Goal: Task Accomplishment & Management: Use online tool/utility

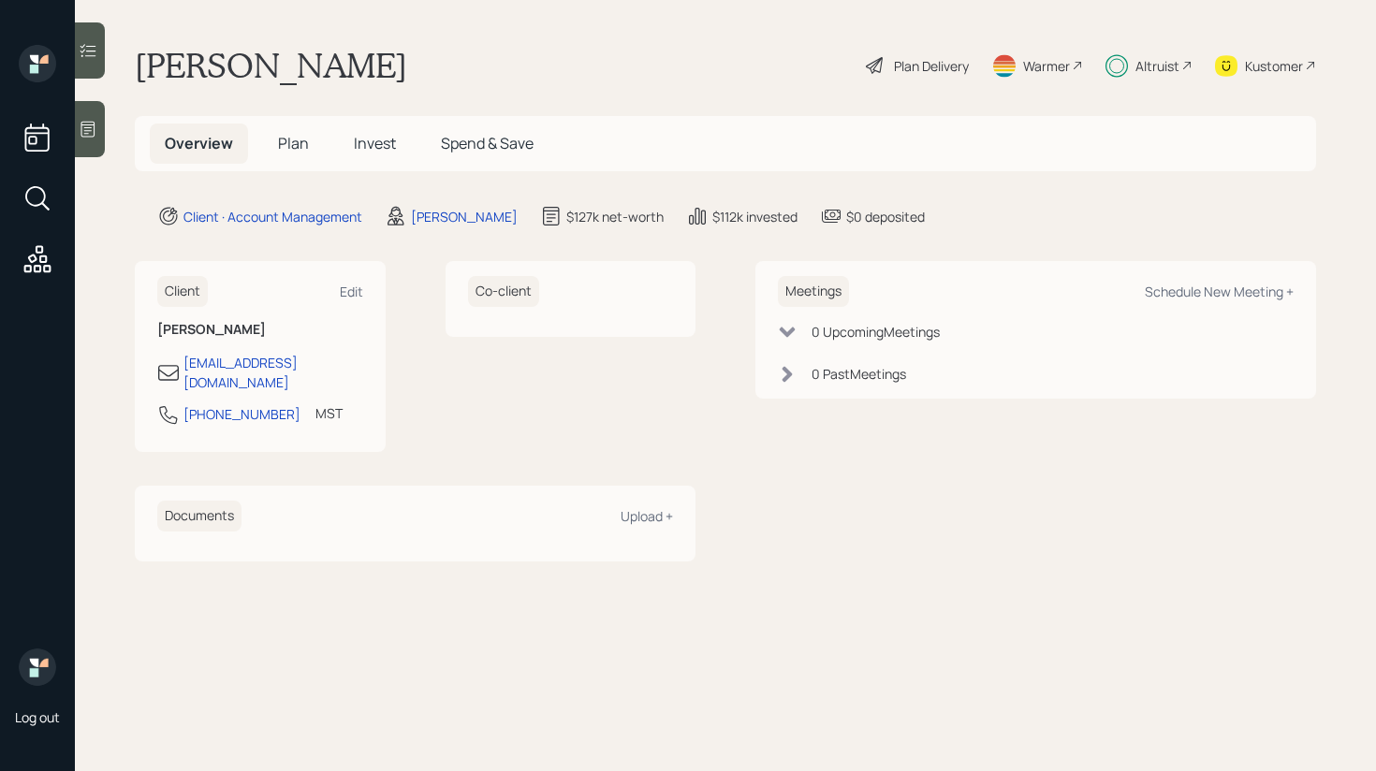
click at [92, 51] on icon at bounding box center [88, 50] width 19 height 19
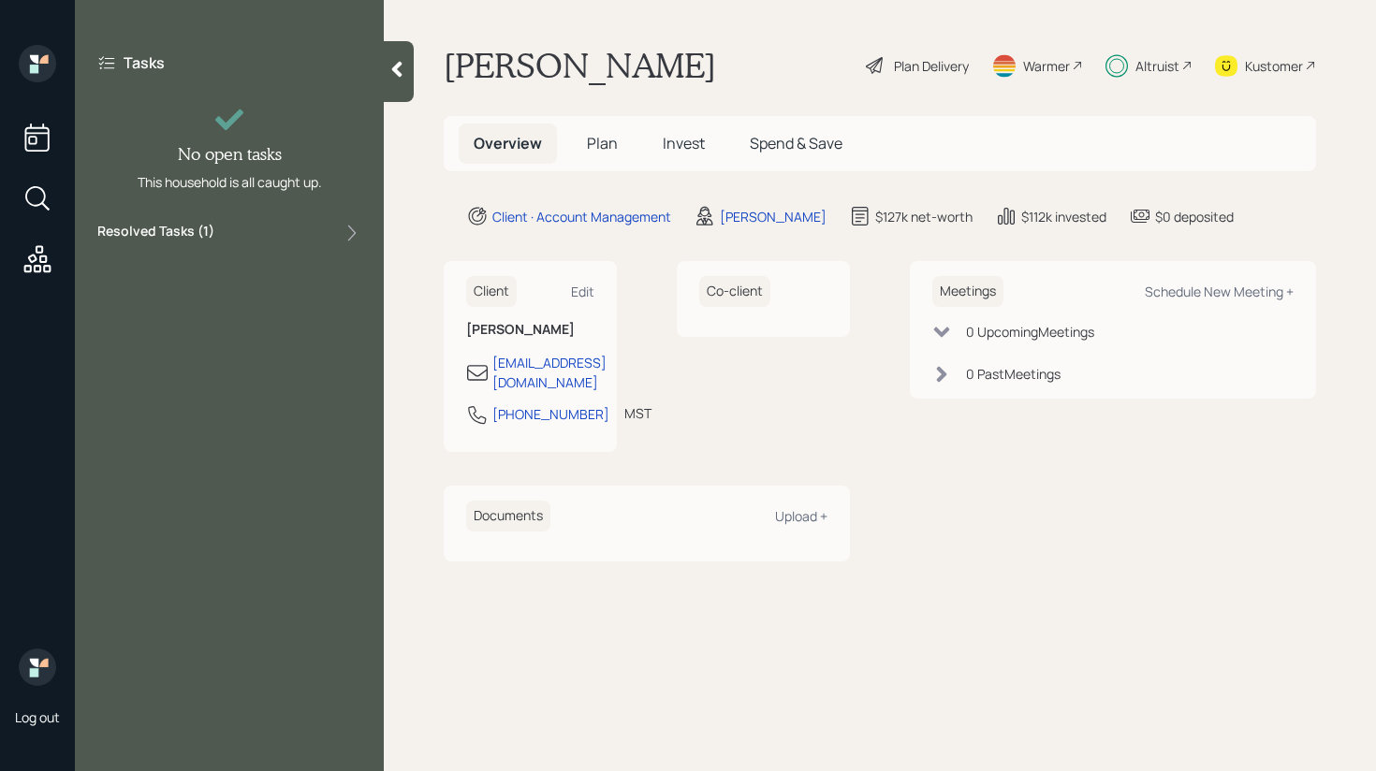
click at [245, 240] on div "Resolved Tasks ( 1 )" at bounding box center [229, 233] width 264 height 22
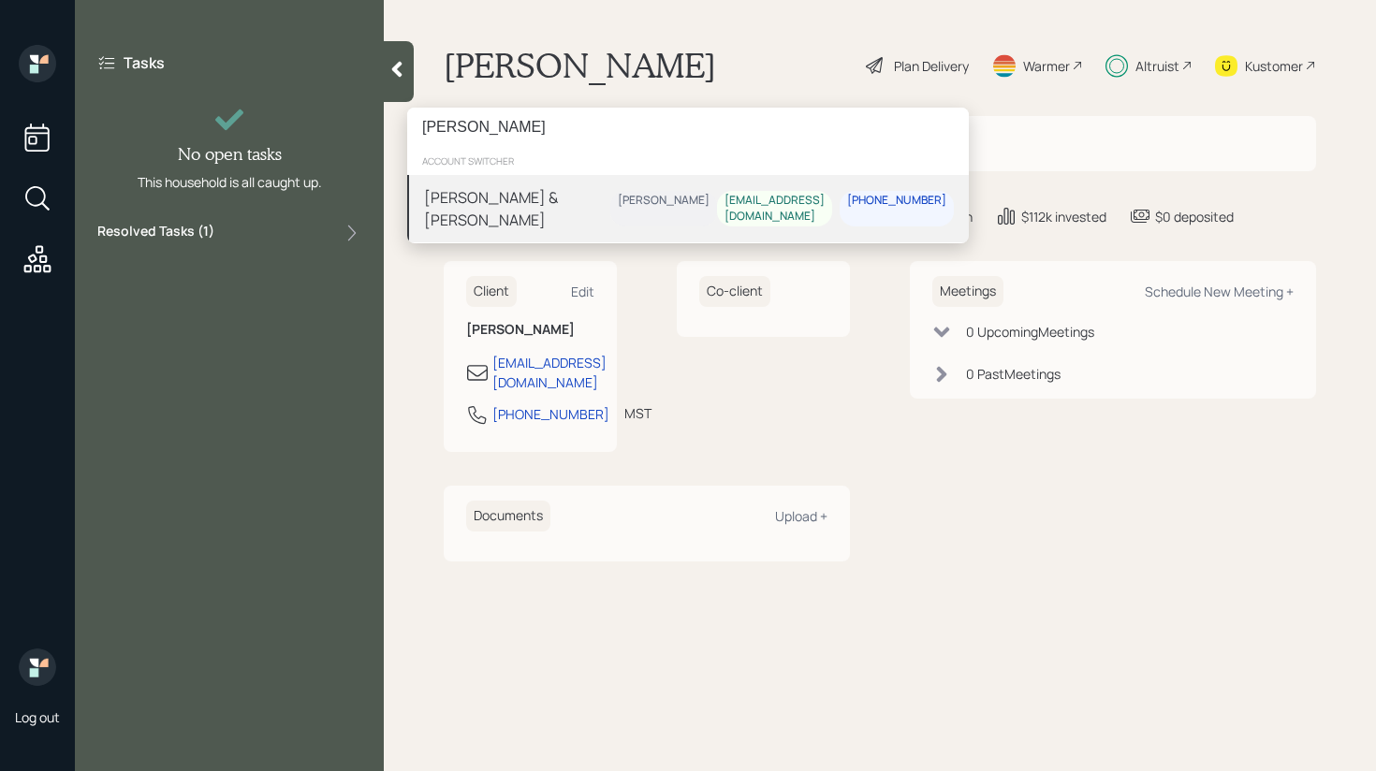
type input "[PERSON_NAME]"
click at [536, 194] on div "[PERSON_NAME] & [PERSON_NAME]" at bounding box center [517, 208] width 186 height 45
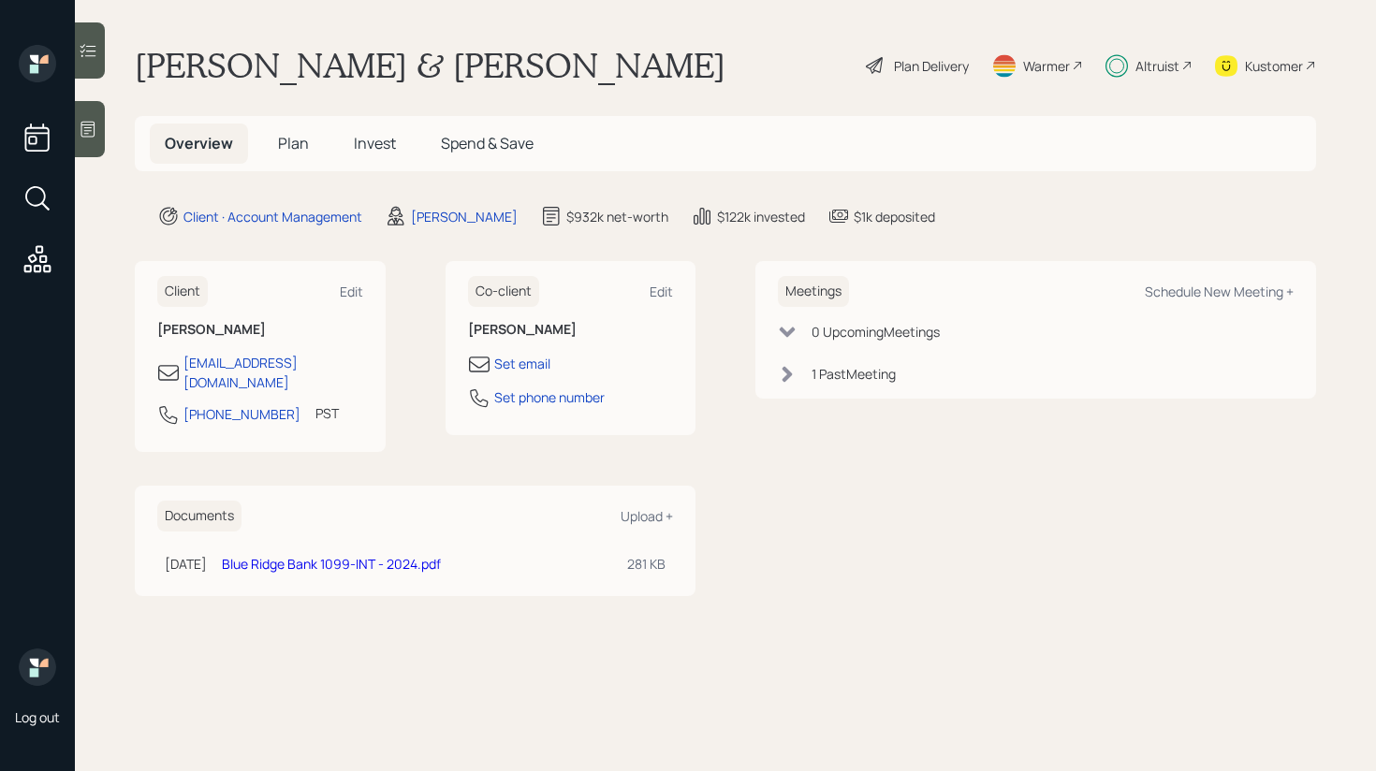
click at [93, 65] on div at bounding box center [90, 50] width 30 height 56
